Goal: Information Seeking & Learning: Learn about a topic

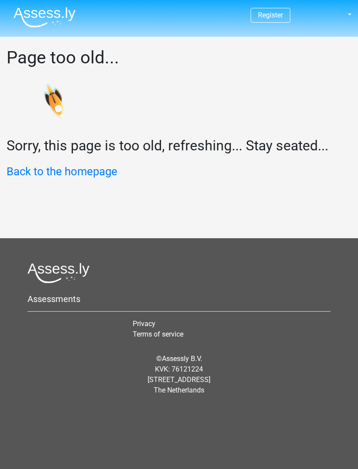
scroll to position [28, 0]
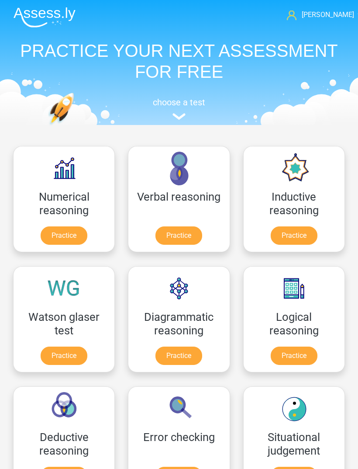
scroll to position [47, 0]
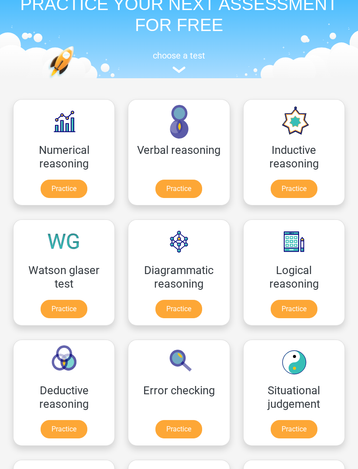
click at [302, 306] on link "Practice" at bounding box center [294, 309] width 47 height 18
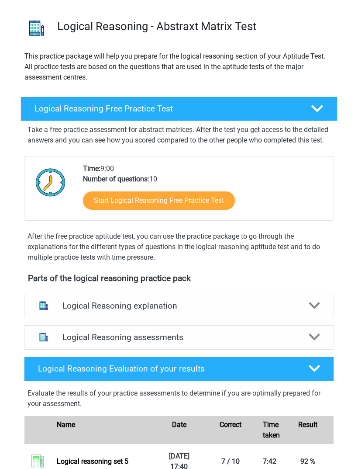
scroll to position [52, 0]
click at [107, 210] on link "Start Logical Reasoning Free Practice Test" at bounding box center [159, 200] width 152 height 18
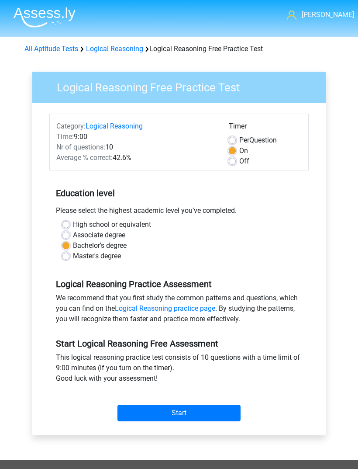
click at [234, 416] on input "Start" at bounding box center [179, 413] width 123 height 17
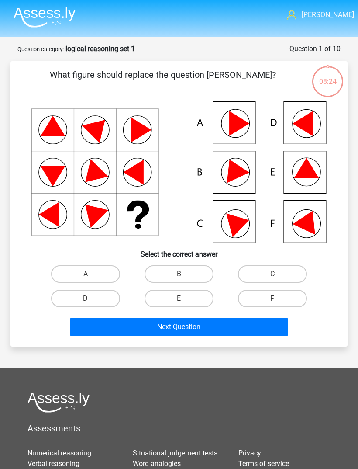
click at [310, 181] on icon at bounding box center [178, 172] width 295 height 142
click at [172, 295] on label "E" at bounding box center [179, 298] width 69 height 17
click at [179, 298] on input "E" at bounding box center [182, 301] width 6 height 6
radio input "true"
click at [148, 325] on button "Next Question" at bounding box center [179, 327] width 219 height 18
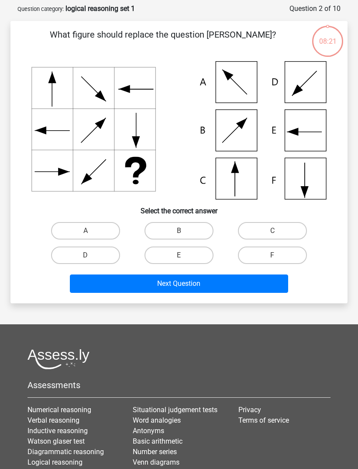
scroll to position [44, 0]
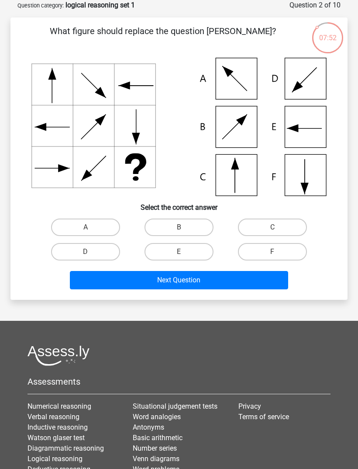
click at [284, 227] on label "C" at bounding box center [272, 227] width 69 height 17
click at [278, 227] on input "C" at bounding box center [276, 230] width 6 height 6
radio input "true"
click at [123, 276] on button "Next Question" at bounding box center [179, 280] width 219 height 18
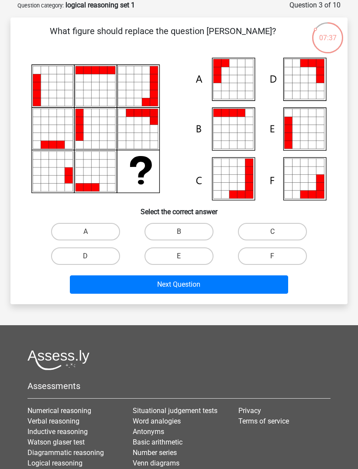
click at [164, 259] on label "E" at bounding box center [179, 255] width 69 height 17
click at [179, 259] on input "E" at bounding box center [182, 259] width 6 height 6
radio input "true"
click at [150, 289] on button "Next Question" at bounding box center [179, 284] width 219 height 18
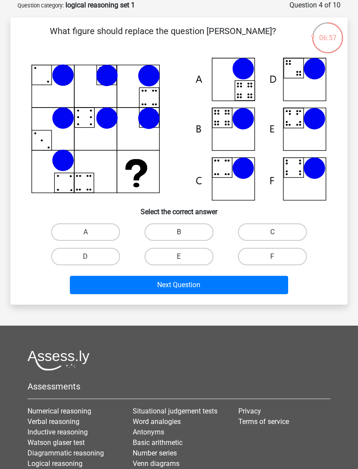
click at [241, 281] on button "Next Question" at bounding box center [179, 285] width 219 height 18
click at [284, 227] on label "C" at bounding box center [272, 231] width 69 height 17
click at [278, 232] on input "C" at bounding box center [276, 235] width 6 height 6
radio input "true"
click at [69, 229] on label "A" at bounding box center [85, 231] width 69 height 17
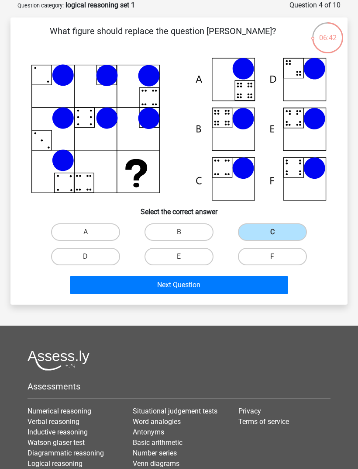
click at [86, 232] on input "A" at bounding box center [89, 235] width 6 height 6
radio input "true"
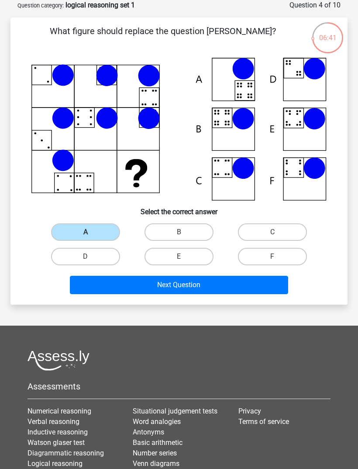
click at [83, 232] on label "A" at bounding box center [85, 231] width 69 height 17
click at [86, 232] on input "A" at bounding box center [89, 235] width 6 height 6
click at [111, 282] on button "Next Question" at bounding box center [179, 285] width 219 height 18
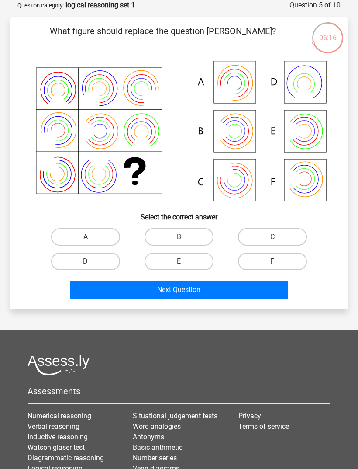
click at [167, 229] on label "B" at bounding box center [179, 236] width 69 height 17
click at [179, 237] on input "B" at bounding box center [182, 240] width 6 height 6
radio input "true"
click at [164, 239] on label "B" at bounding box center [179, 236] width 69 height 17
click at [179, 239] on input "B" at bounding box center [182, 240] width 6 height 6
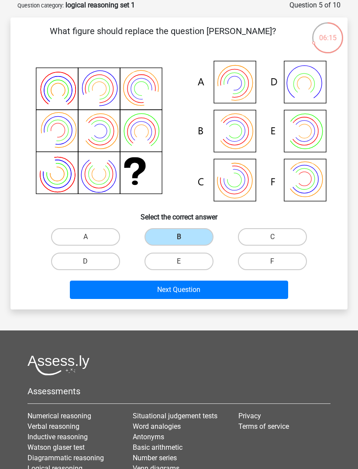
click at [146, 295] on button "Next Question" at bounding box center [179, 290] width 219 height 18
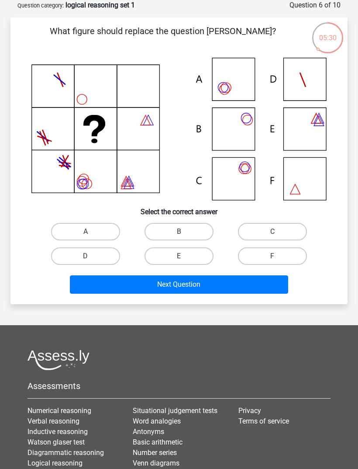
click at [81, 236] on label "A" at bounding box center [85, 231] width 69 height 17
click at [86, 236] on input "A" at bounding box center [89, 235] width 6 height 6
radio input "true"
click at [253, 285] on button "Next Question" at bounding box center [179, 284] width 219 height 18
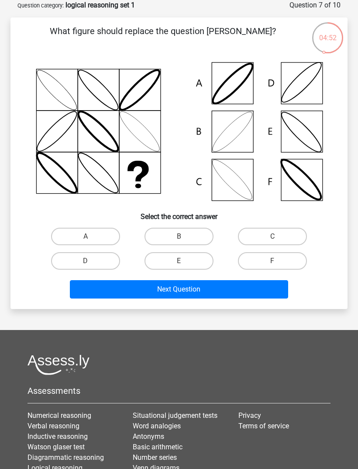
click at [160, 243] on label "B" at bounding box center [179, 236] width 69 height 17
click at [179, 242] on input "B" at bounding box center [182, 239] width 6 height 6
radio input "true"
click at [139, 291] on button "Next Question" at bounding box center [179, 289] width 219 height 18
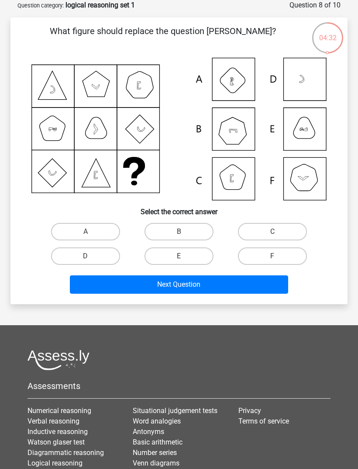
click at [259, 253] on label "F" at bounding box center [272, 255] width 69 height 17
click at [273, 256] on input "F" at bounding box center [276, 259] width 6 height 6
radio input "true"
click at [228, 288] on button "Next Question" at bounding box center [179, 284] width 219 height 18
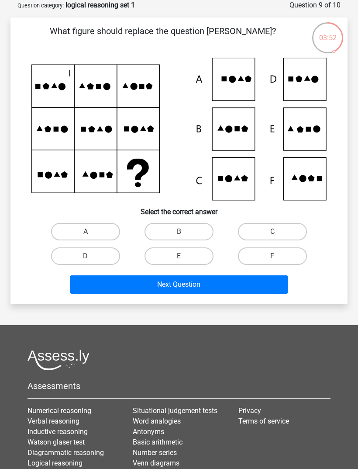
click at [160, 260] on label "E" at bounding box center [179, 255] width 69 height 17
click at [179, 260] on input "E" at bounding box center [182, 259] width 6 height 6
radio input "true"
click at [226, 290] on button "Next Question" at bounding box center [179, 284] width 219 height 18
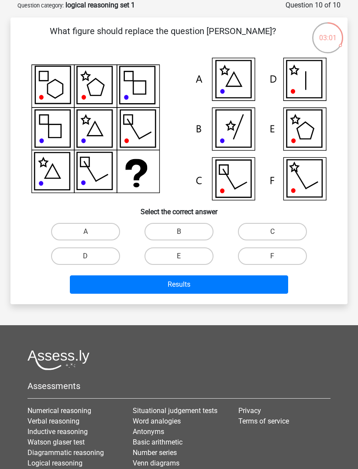
click at [87, 258] on input "D" at bounding box center [89, 259] width 6 height 6
radio input "true"
click at [226, 285] on button "Results" at bounding box center [179, 284] width 219 height 18
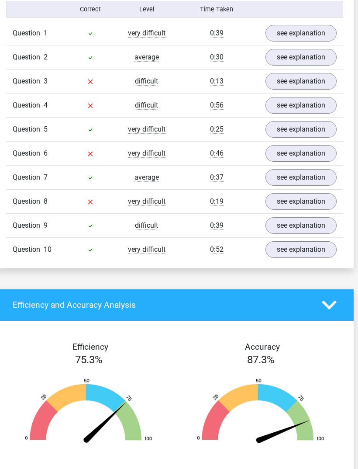
scroll to position [583, 4]
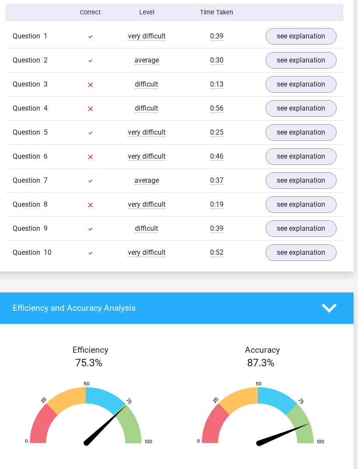
click at [313, 210] on link "see explanation" at bounding box center [301, 204] width 71 height 17
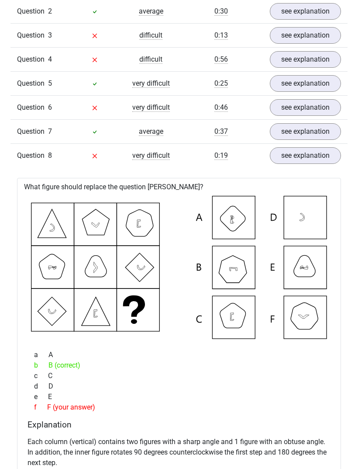
scroll to position [587, 0]
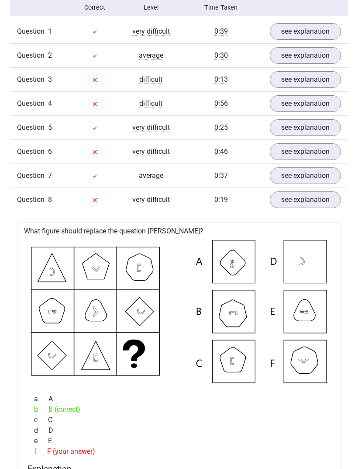
click at [314, 201] on link "see explanation" at bounding box center [305, 200] width 71 height 17
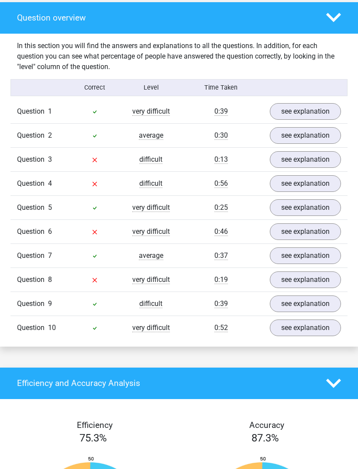
scroll to position [508, 0]
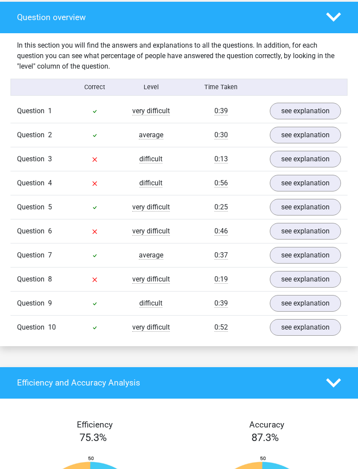
click at [309, 231] on link "see explanation" at bounding box center [305, 231] width 71 height 17
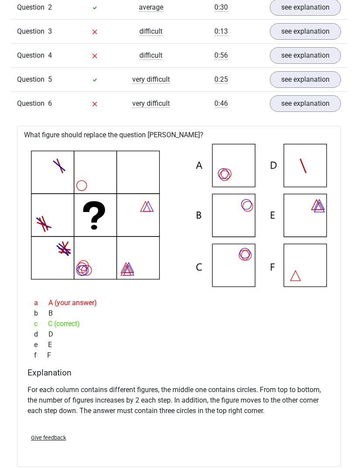
scroll to position [626, 2]
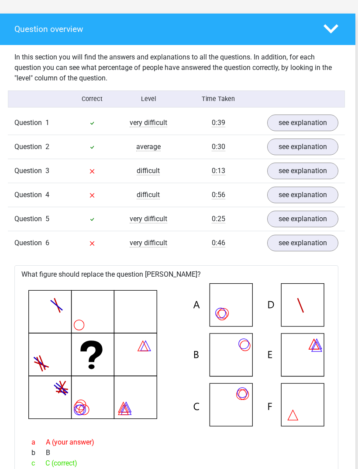
click at [298, 242] on link "see explanation" at bounding box center [303, 243] width 71 height 17
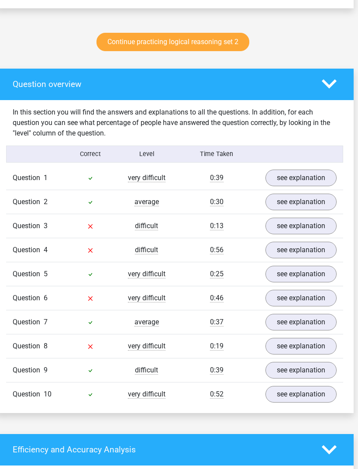
scroll to position [441, 4]
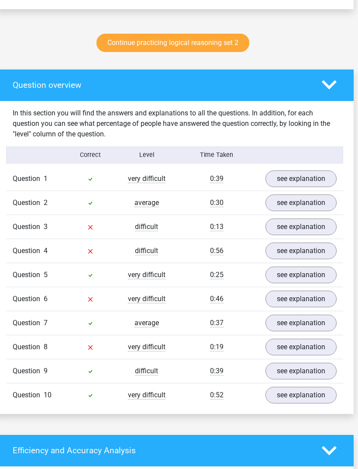
click at [287, 250] on link "see explanation" at bounding box center [301, 251] width 71 height 17
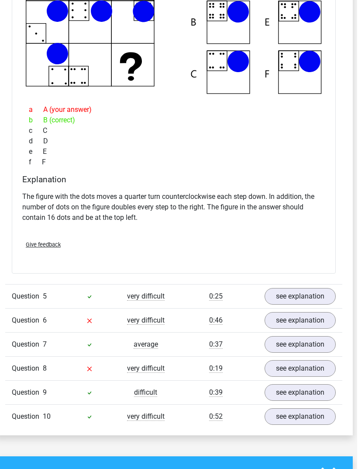
scroll to position [781, 4]
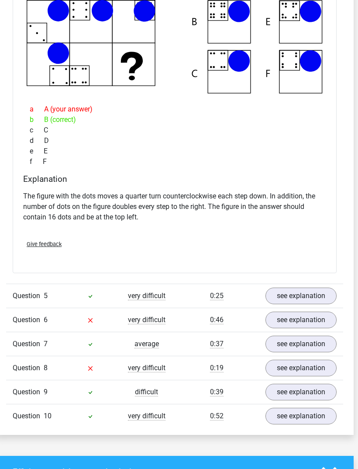
click at [326, 319] on link "see explanation" at bounding box center [301, 320] width 71 height 17
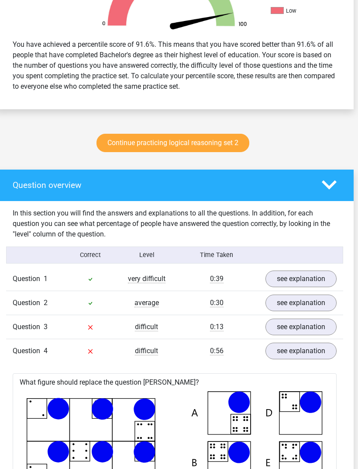
click at [327, 325] on link "see explanation" at bounding box center [301, 327] width 71 height 17
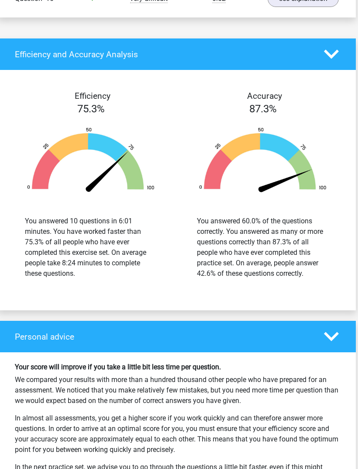
scroll to position [2141, 2]
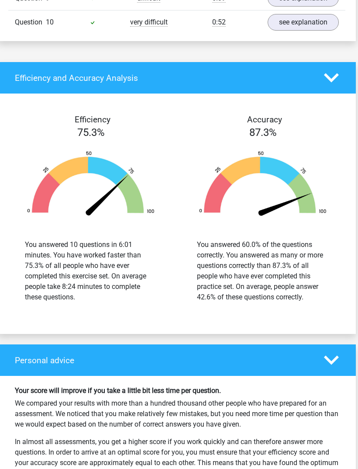
click at [339, 85] on icon at bounding box center [332, 78] width 15 height 15
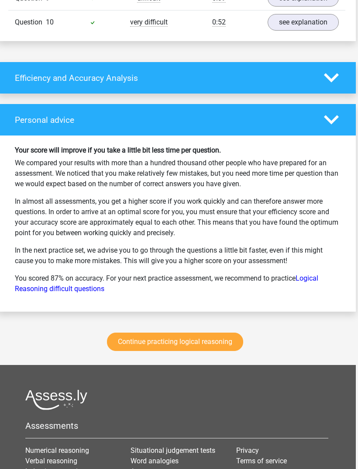
click at [329, 84] on icon at bounding box center [331, 77] width 15 height 15
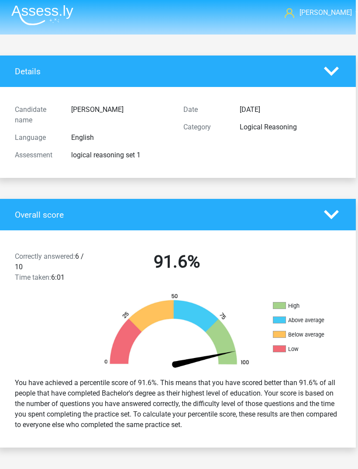
scroll to position [0, 2]
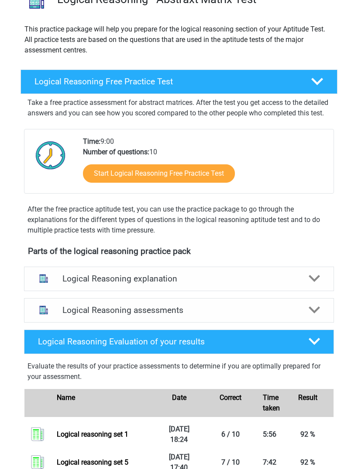
scroll to position [50, 0]
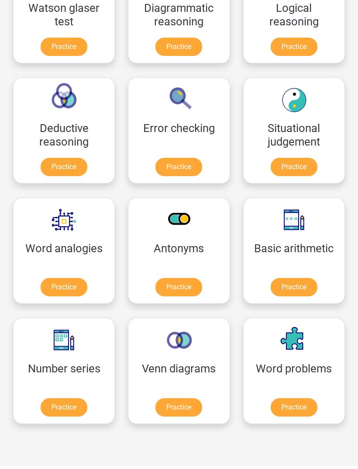
scroll to position [310, 0]
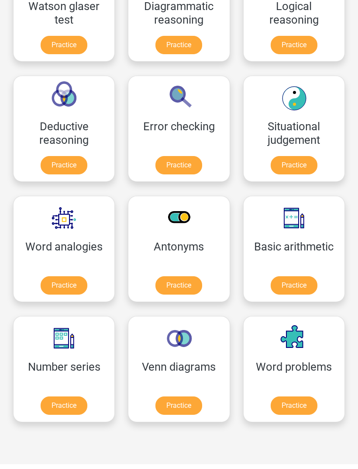
click at [65, 404] on link "Practice" at bounding box center [64, 406] width 47 height 18
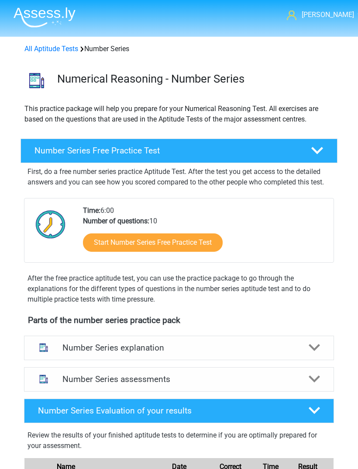
click at [104, 239] on link "Start Number Series Free Practice Test" at bounding box center [153, 242] width 140 height 18
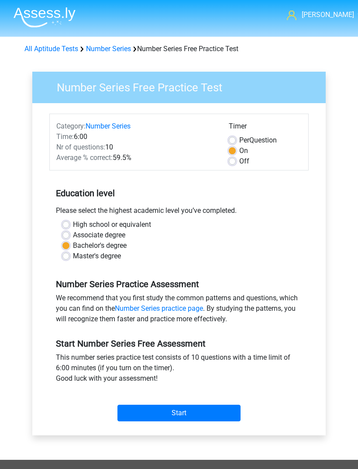
click at [228, 405] on input "Start" at bounding box center [179, 413] width 123 height 17
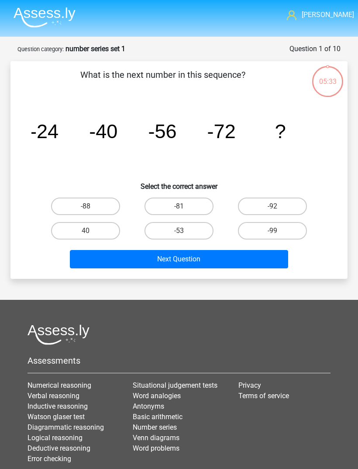
click at [79, 209] on label "-88" at bounding box center [85, 206] width 69 height 17
click at [86, 209] on input "-88" at bounding box center [89, 209] width 6 height 6
radio input "true"
click at [237, 260] on button "Next Question" at bounding box center [179, 259] width 219 height 18
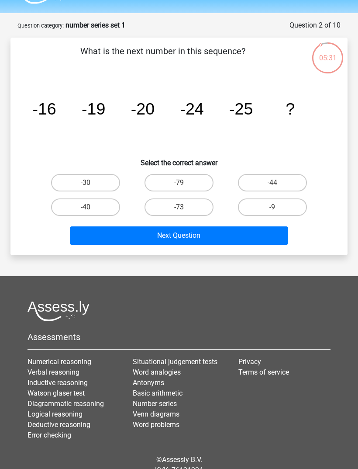
scroll to position [25, 0]
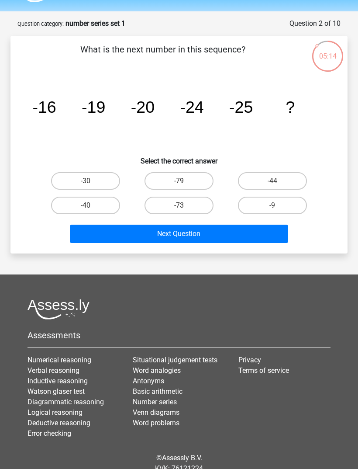
click at [70, 180] on label "-30" at bounding box center [85, 180] width 69 height 17
click at [86, 181] on input "-30" at bounding box center [89, 184] width 6 height 6
radio input "true"
click at [266, 236] on button "Next Question" at bounding box center [179, 234] width 219 height 18
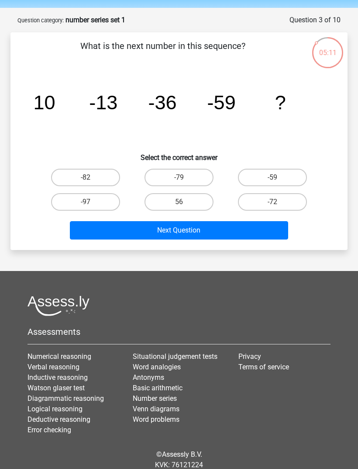
scroll to position [30, 0]
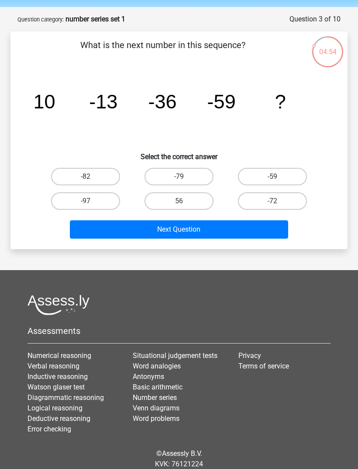
click at [283, 206] on label "-72" at bounding box center [272, 200] width 69 height 17
click at [278, 206] on input "-72" at bounding box center [276, 204] width 6 height 6
radio input "true"
click at [121, 235] on button "Next Question" at bounding box center [179, 229] width 219 height 18
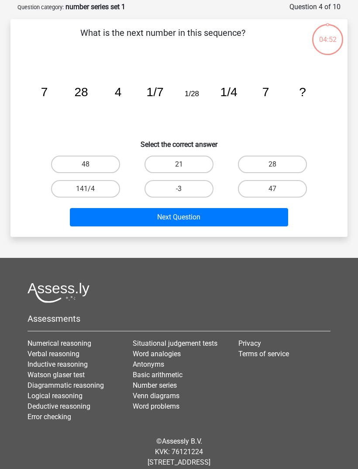
scroll to position [44, 0]
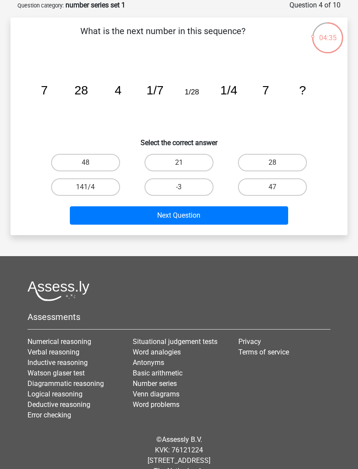
click at [280, 163] on label "28" at bounding box center [272, 162] width 69 height 17
click at [278, 163] on input "28" at bounding box center [276, 166] width 6 height 6
radio input "true"
click at [107, 214] on button "Next Question" at bounding box center [179, 215] width 219 height 18
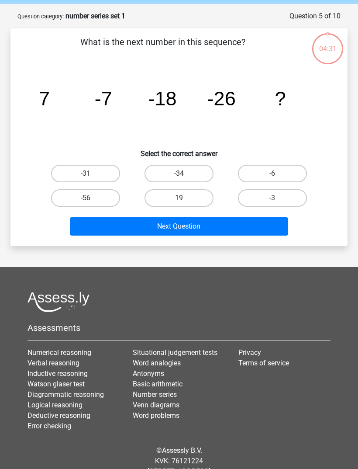
scroll to position [22, 0]
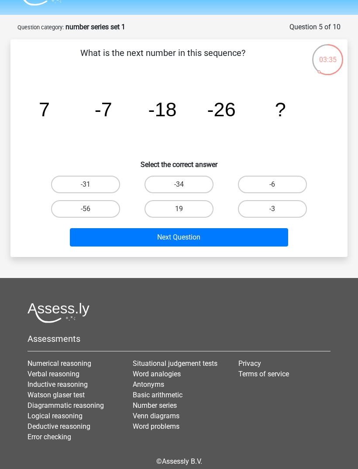
click at [92, 174] on div "-31" at bounding box center [86, 184] width 94 height 24
click at [83, 191] on label "-31" at bounding box center [85, 184] width 69 height 17
click at [86, 190] on input "-31" at bounding box center [89, 187] width 6 height 6
radio input "true"
click at [84, 240] on button "Next Question" at bounding box center [179, 237] width 219 height 18
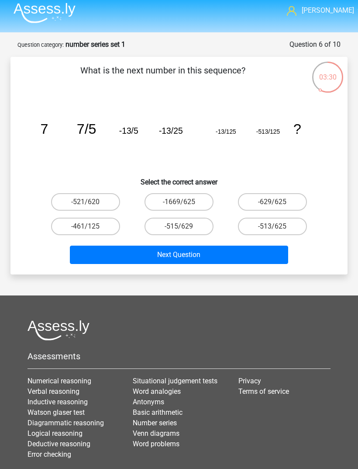
scroll to position [0, 0]
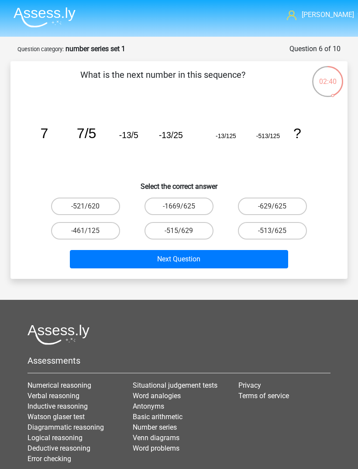
click at [284, 208] on label "-629/625" at bounding box center [272, 206] width 69 height 17
click at [278, 208] on input "-629/625" at bounding box center [276, 209] width 6 height 6
radio input "true"
click at [159, 213] on label "-1669/625" at bounding box center [179, 206] width 69 height 17
click at [179, 212] on input "-1669/625" at bounding box center [182, 209] width 6 height 6
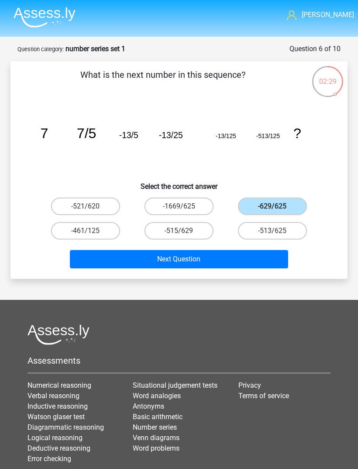
radio input "true"
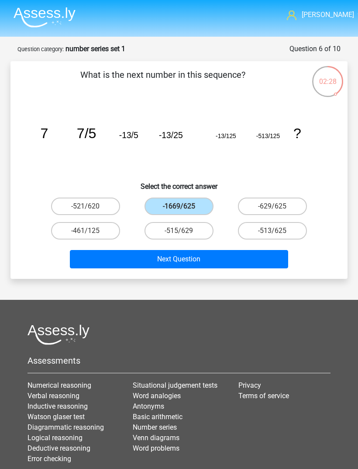
click at [224, 259] on button "Next Question" at bounding box center [179, 259] width 219 height 18
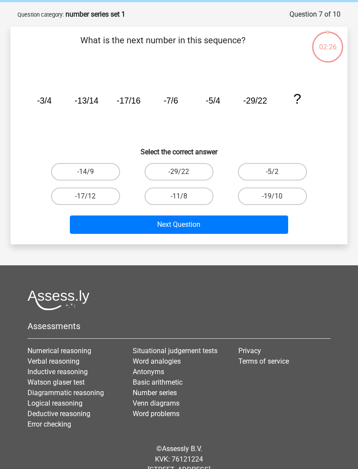
scroll to position [32, 0]
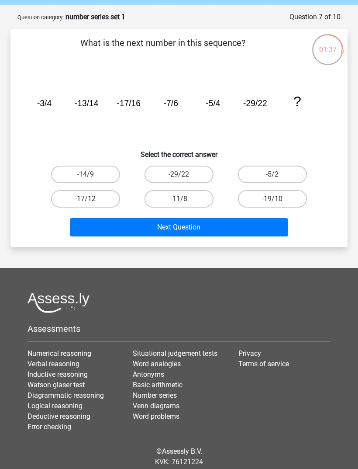
click at [261, 226] on button "Next Question" at bounding box center [179, 227] width 219 height 18
click at [24, 182] on div "What is the next number in this sequence? image/svg+xml -3/4 -13/14 -17/16 -7/6…" at bounding box center [179, 138] width 330 height 204
click at [158, 174] on label "-29/22" at bounding box center [179, 174] width 69 height 17
click at [179, 174] on input "-29/22" at bounding box center [182, 177] width 6 height 6
radio input "true"
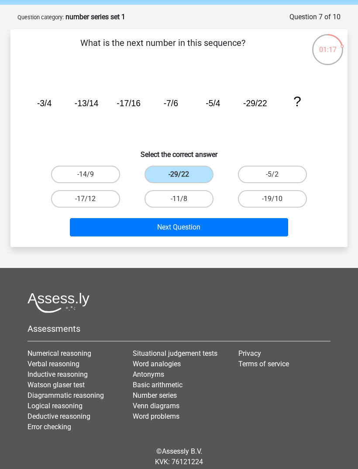
click at [256, 228] on button "Next Question" at bounding box center [179, 227] width 219 height 18
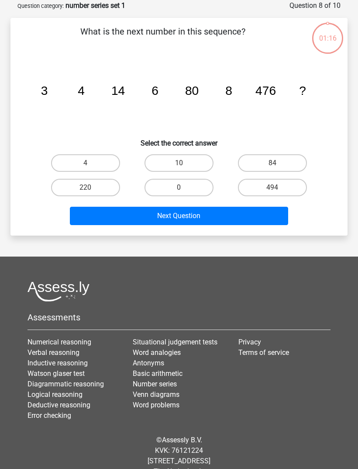
scroll to position [44, 0]
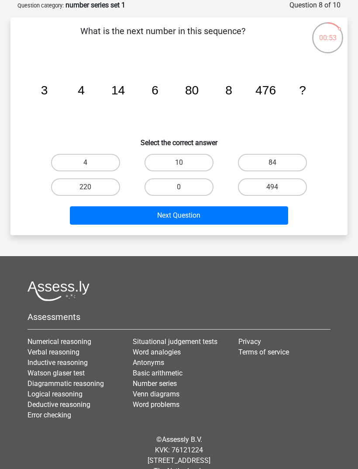
click at [166, 167] on label "10" at bounding box center [179, 162] width 69 height 17
click at [179, 167] on input "10" at bounding box center [182, 166] width 6 height 6
radio input "true"
click at [142, 225] on button "Next Question" at bounding box center [179, 215] width 219 height 18
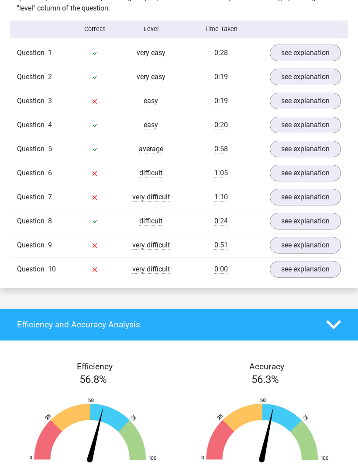
scroll to position [566, 0]
click at [293, 269] on link "see explanation" at bounding box center [305, 269] width 71 height 17
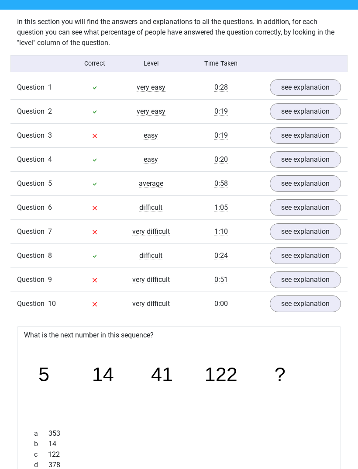
scroll to position [532, 0]
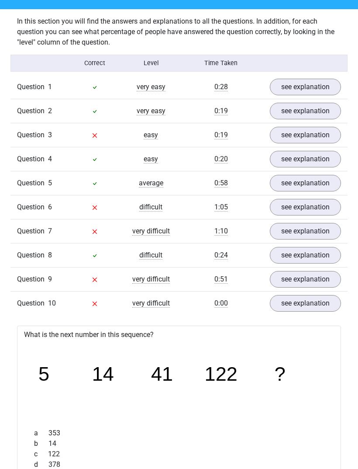
click at [300, 282] on link "see explanation" at bounding box center [305, 279] width 71 height 17
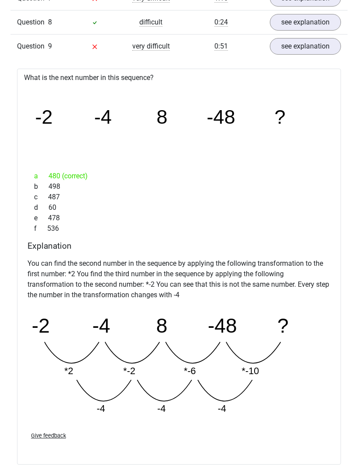
scroll to position [769, 0]
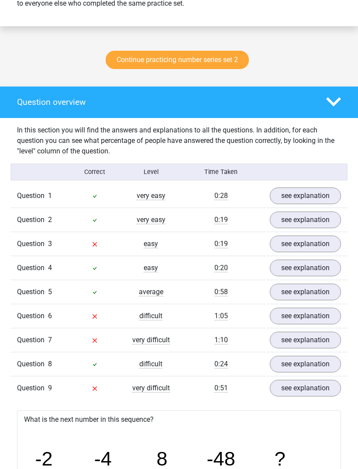
click at [292, 242] on link "see explanation" at bounding box center [305, 244] width 71 height 17
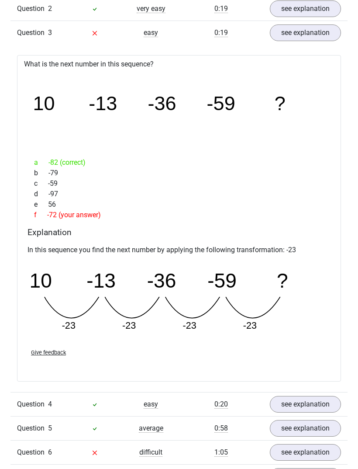
scroll to position [634, 0]
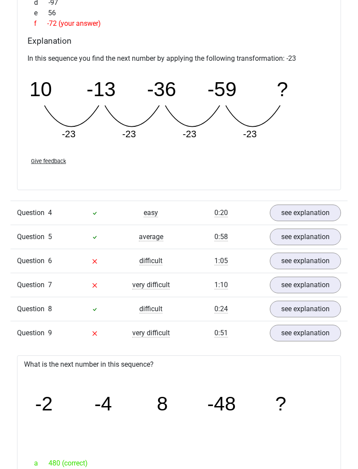
click at [295, 267] on link "see explanation" at bounding box center [305, 261] width 71 height 17
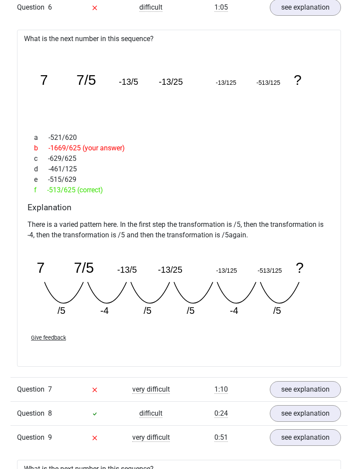
scroll to position [1170, 0]
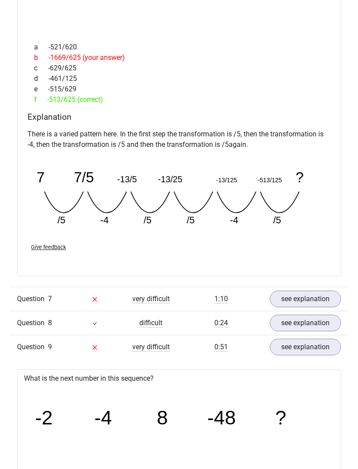
click at [278, 291] on link "see explanation" at bounding box center [305, 299] width 71 height 17
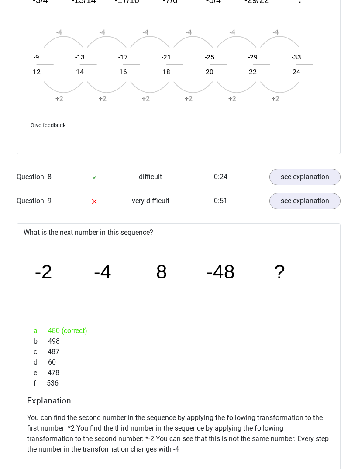
scroll to position [1794, 0]
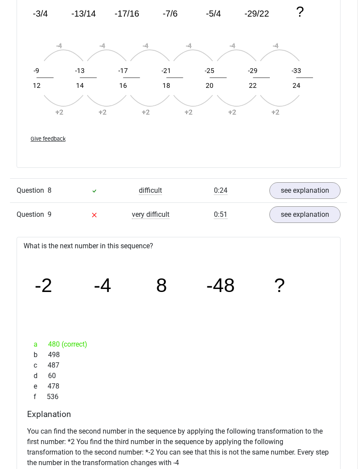
click at [313, 218] on link "see explanation" at bounding box center [305, 214] width 71 height 17
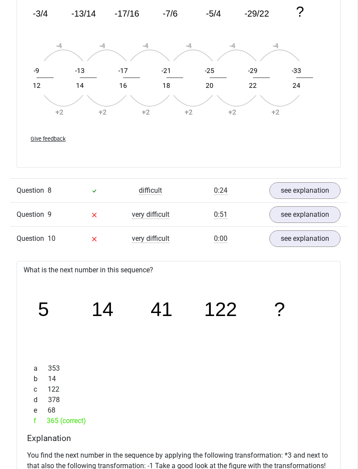
click at [315, 217] on link "see explanation" at bounding box center [305, 214] width 71 height 17
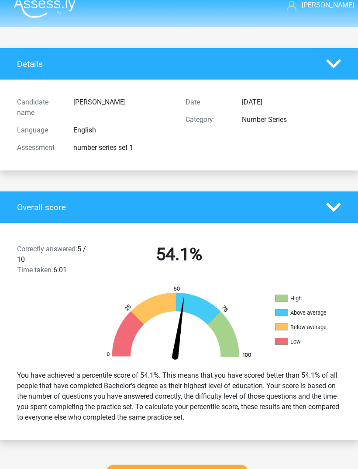
scroll to position [9, 0]
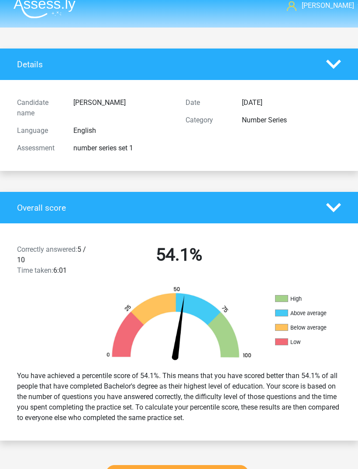
click at [338, 207] on polygon at bounding box center [333, 207] width 15 height 9
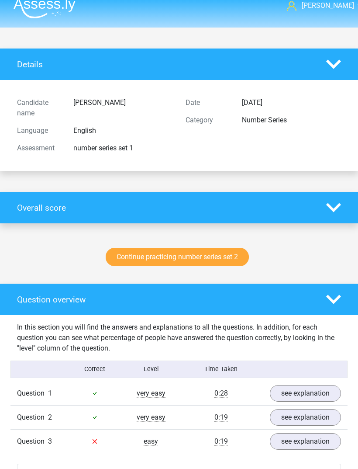
click at [337, 64] on polygon at bounding box center [333, 64] width 15 height 9
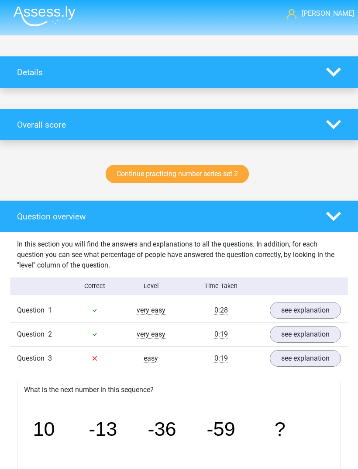
scroll to position [0, 0]
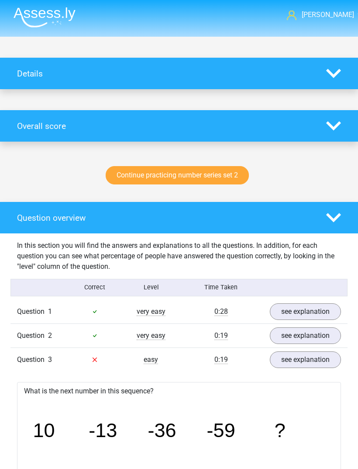
click at [324, 221] on div at bounding box center [334, 217] width 28 height 15
click at [334, 218] on icon at bounding box center [333, 217] width 15 height 15
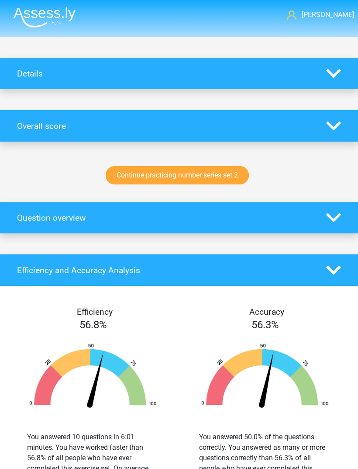
click at [132, 177] on link "Continue practicing number series set 2" at bounding box center [177, 175] width 143 height 18
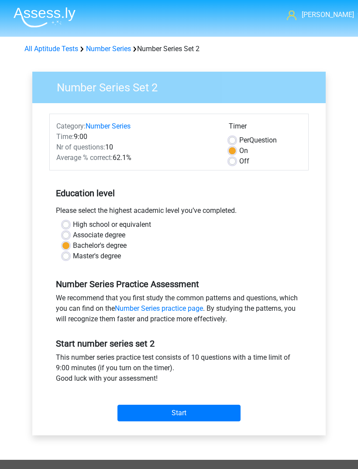
click at [225, 420] on input "Start" at bounding box center [179, 413] width 123 height 17
click at [226, 411] on input "Start" at bounding box center [179, 413] width 123 height 17
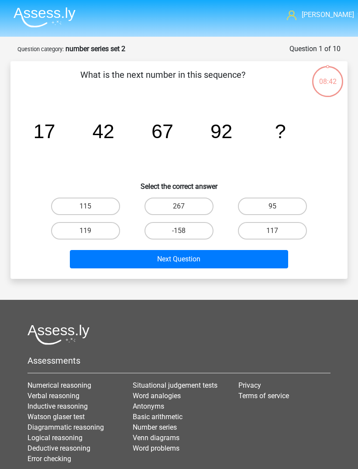
click at [287, 233] on label "117" at bounding box center [272, 230] width 69 height 17
click at [278, 233] on input "117" at bounding box center [276, 234] width 6 height 6
radio input "true"
click at [112, 268] on button "Next Question" at bounding box center [179, 259] width 219 height 18
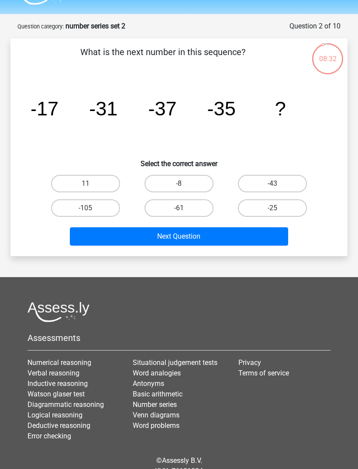
scroll to position [24, 0]
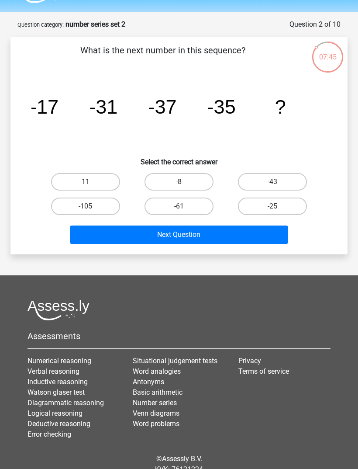
click at [238, 236] on button "Next Question" at bounding box center [179, 235] width 219 height 18
click at [91, 204] on label "-105" at bounding box center [85, 206] width 69 height 17
click at [91, 206] on input "-105" at bounding box center [89, 209] width 6 height 6
radio input "true"
click at [246, 237] on button "Next Question" at bounding box center [179, 235] width 219 height 18
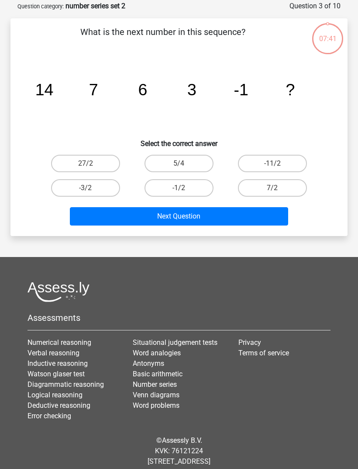
scroll to position [44, 0]
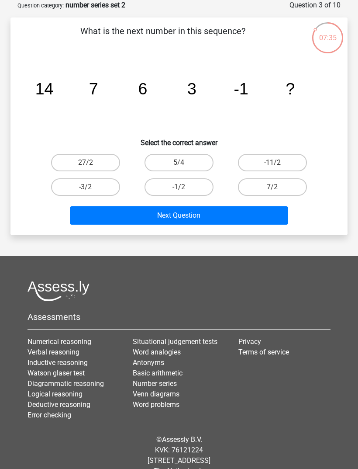
click at [156, 186] on label "-1/2" at bounding box center [179, 186] width 69 height 17
click at [179, 187] on input "-1/2" at bounding box center [182, 190] width 6 height 6
radio input "true"
click at [260, 220] on button "Next Question" at bounding box center [179, 215] width 219 height 18
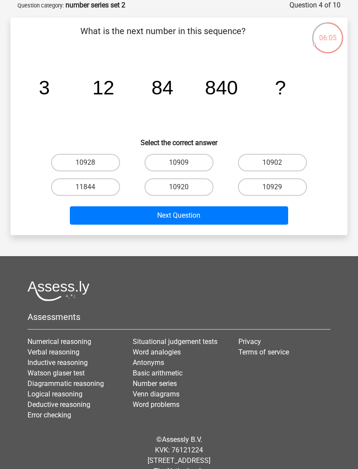
click at [165, 186] on label "10920" at bounding box center [179, 186] width 69 height 17
click at [179, 187] on input "10920" at bounding box center [182, 190] width 6 height 6
radio input "true"
click at [116, 224] on button "Next Question" at bounding box center [179, 215] width 219 height 18
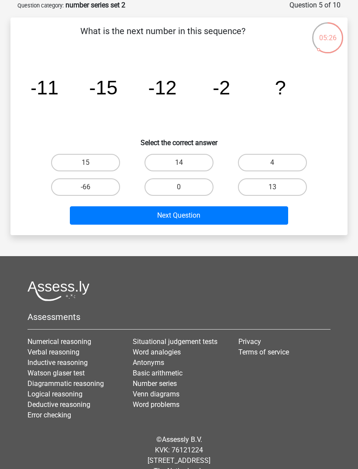
click at [157, 184] on label "0" at bounding box center [179, 186] width 69 height 17
click at [179, 187] on input "0" at bounding box center [182, 190] width 6 height 6
radio input "true"
click at [278, 219] on button "Next Question" at bounding box center [179, 215] width 219 height 18
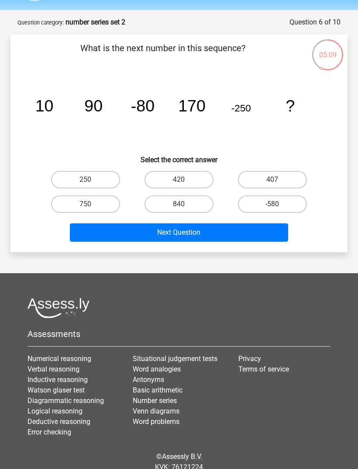
scroll to position [23, 0]
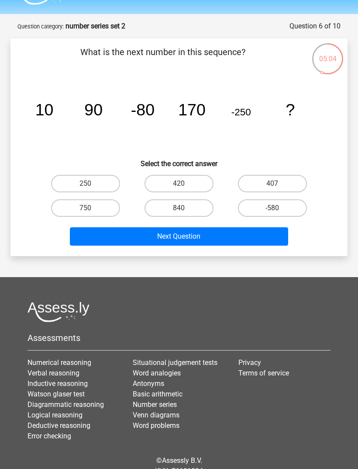
click at [172, 185] on label "420" at bounding box center [179, 183] width 69 height 17
click at [179, 185] on input "420" at bounding box center [182, 187] width 6 height 6
radio input "true"
click at [133, 241] on button "Next Question" at bounding box center [179, 236] width 219 height 18
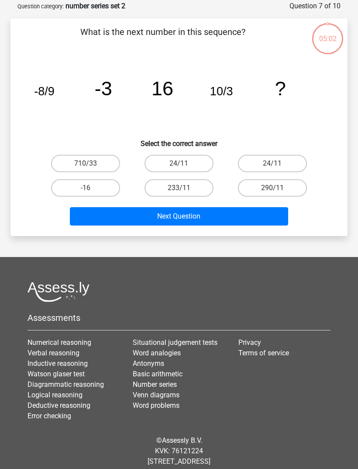
scroll to position [44, 0]
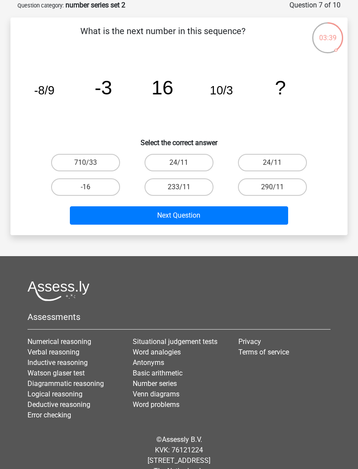
click at [76, 182] on label "-16" at bounding box center [85, 186] width 69 height 17
click at [86, 187] on input "-16" at bounding box center [89, 190] width 6 height 6
radio input "true"
click at [105, 210] on button "Next Question" at bounding box center [179, 215] width 219 height 18
click at [167, 163] on label "57" at bounding box center [179, 162] width 69 height 17
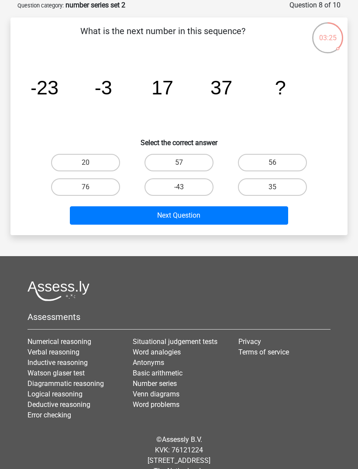
click at [179, 163] on input "57" at bounding box center [182, 166] width 6 height 6
radio input "true"
click at [155, 215] on button "Next Question" at bounding box center [179, 215] width 219 height 18
click at [73, 167] on label "75" at bounding box center [85, 162] width 69 height 17
click at [86, 167] on input "75" at bounding box center [89, 166] width 6 height 6
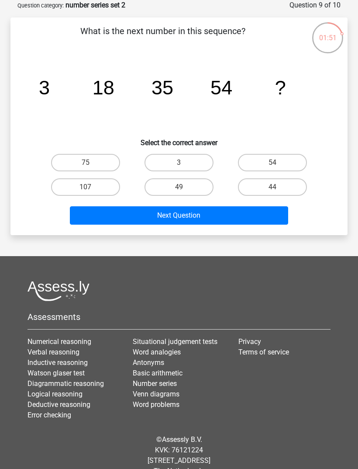
radio input "true"
click at [283, 217] on button "Next Question" at bounding box center [179, 215] width 219 height 18
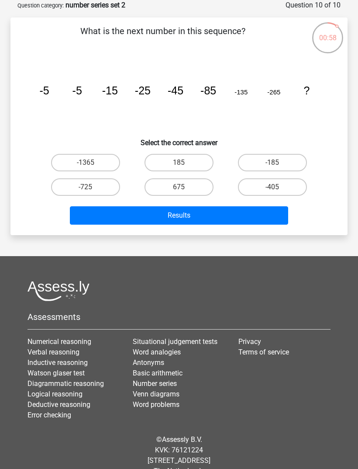
click at [73, 187] on label "-725" at bounding box center [85, 186] width 69 height 17
click at [86, 187] on input "-725" at bounding box center [89, 190] width 6 height 6
radio input "true"
click at [109, 218] on button "Results" at bounding box center [179, 215] width 219 height 18
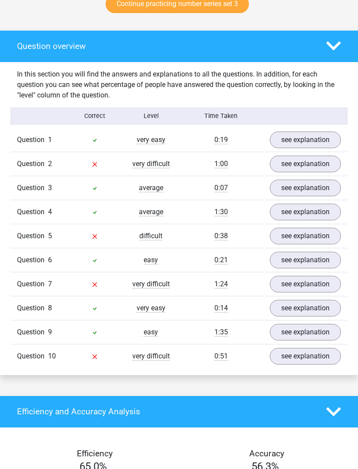
scroll to position [480, 0]
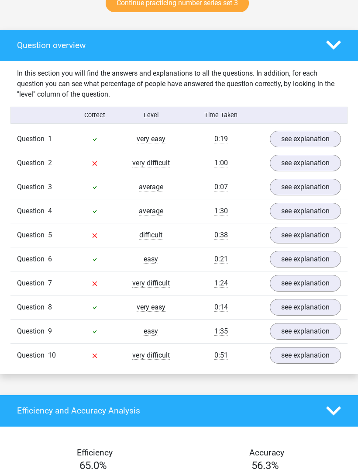
click at [315, 169] on link "see explanation" at bounding box center [305, 163] width 71 height 17
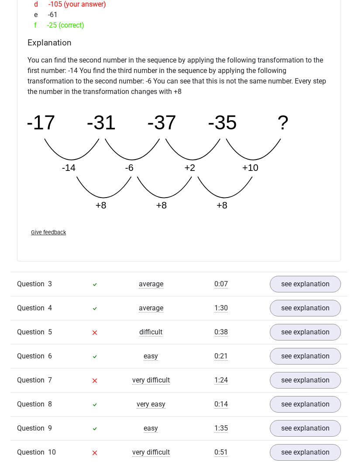
scroll to position [805, 0]
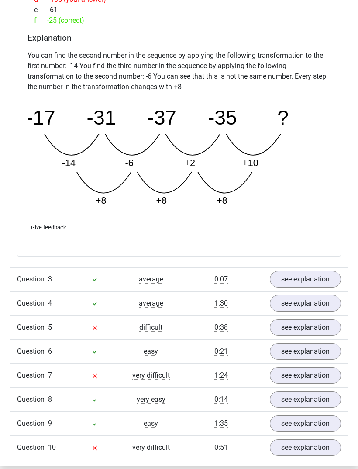
click at [275, 326] on link "see explanation" at bounding box center [305, 327] width 71 height 17
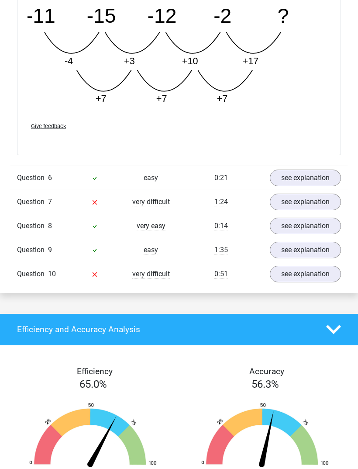
scroll to position [1374, 0]
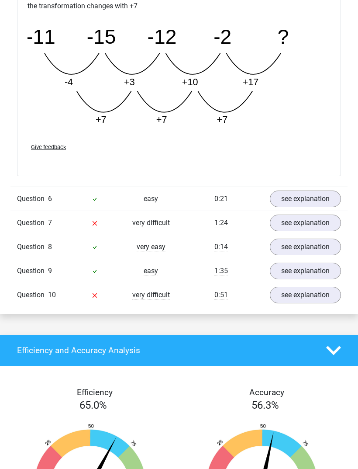
click at [317, 229] on link "see explanation" at bounding box center [305, 223] width 71 height 17
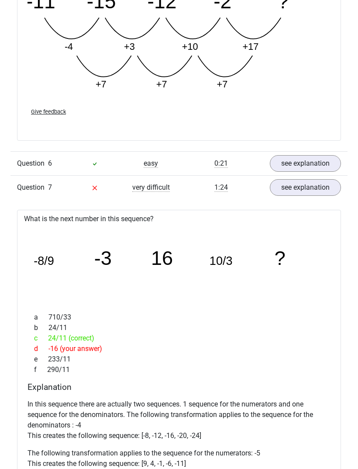
click at [309, 191] on link "see explanation" at bounding box center [305, 188] width 71 height 17
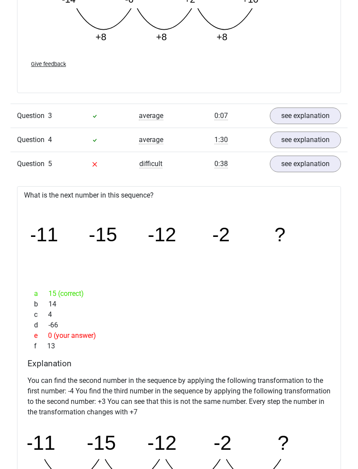
scroll to position [959, 0]
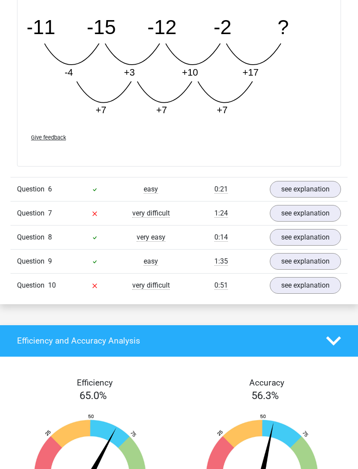
click at [309, 215] on link "see explanation" at bounding box center [305, 213] width 71 height 17
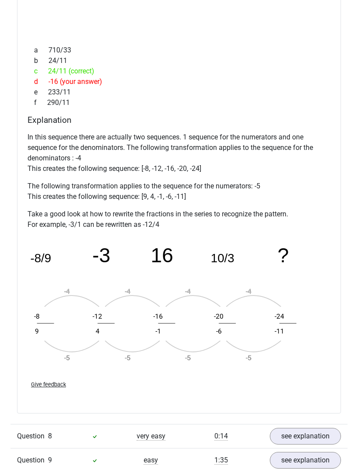
scroll to position [1679, 0]
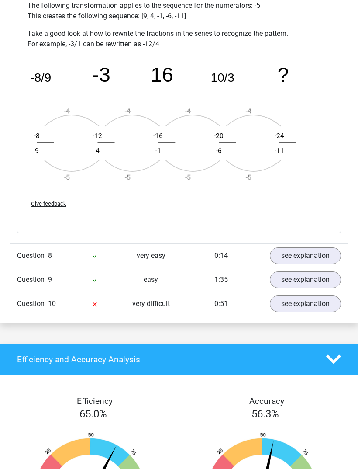
click at [303, 307] on link "see explanation" at bounding box center [305, 303] width 71 height 17
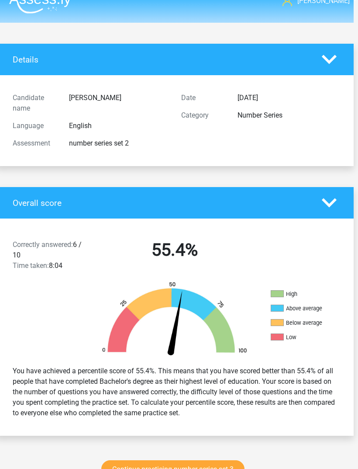
scroll to position [5, 4]
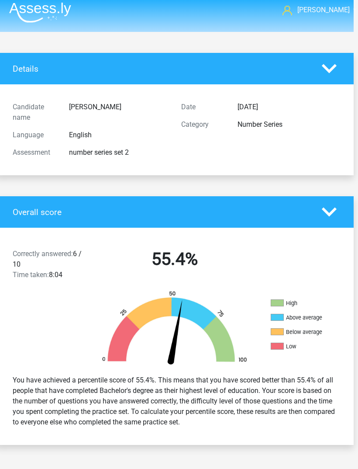
click at [335, 72] on icon at bounding box center [329, 68] width 15 height 15
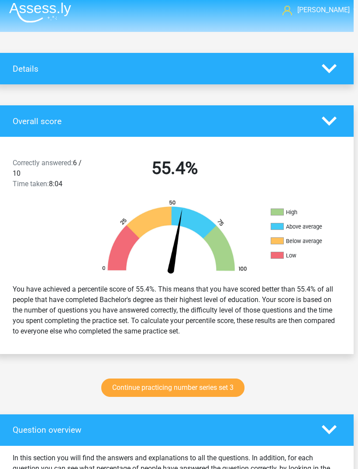
click at [330, 120] on icon at bounding box center [329, 121] width 15 height 15
